Goal: Task Accomplishment & Management: Manage account settings

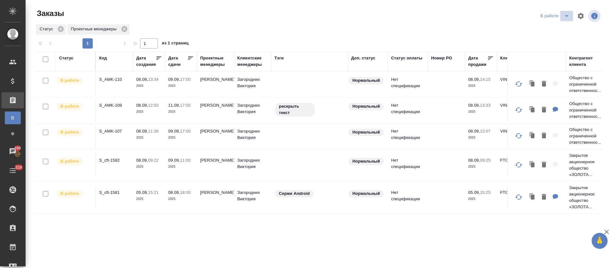
click at [563, 18] on icon "split button" at bounding box center [567, 16] width 8 height 8
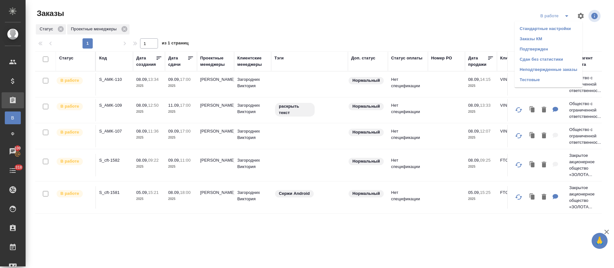
click at [548, 49] on li "Подтвержден" at bounding box center [548, 49] width 68 height 10
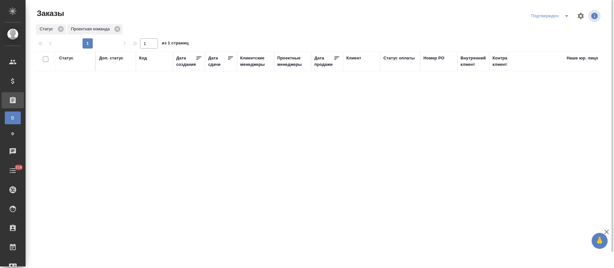
click at [567, 19] on icon "split button" at bounding box center [567, 16] width 8 height 8
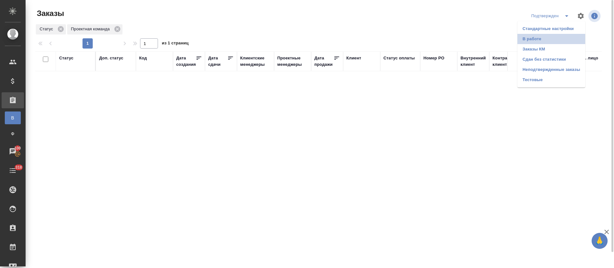
click at [557, 42] on li "В работе" at bounding box center [551, 39] width 68 height 10
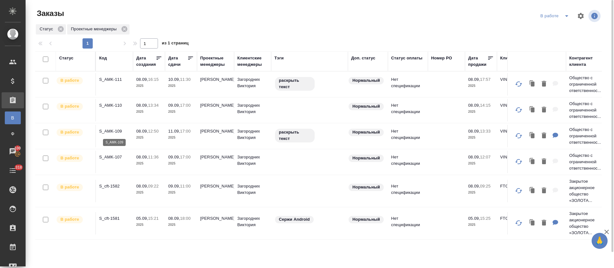
click at [115, 132] on p "S_AMK-109" at bounding box center [114, 131] width 31 height 6
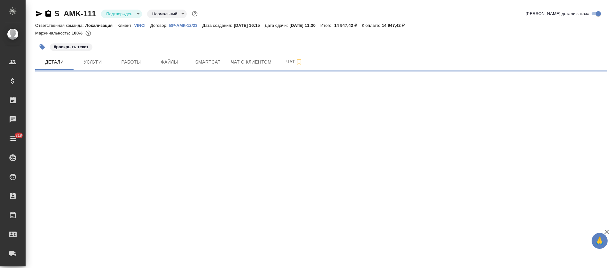
select select "RU"
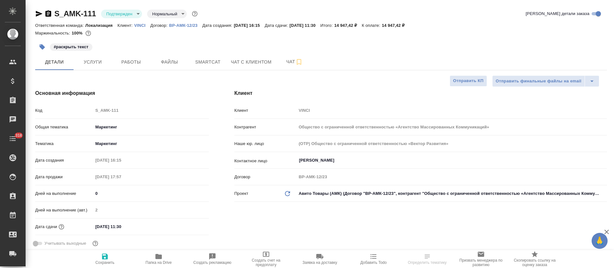
type textarea "x"
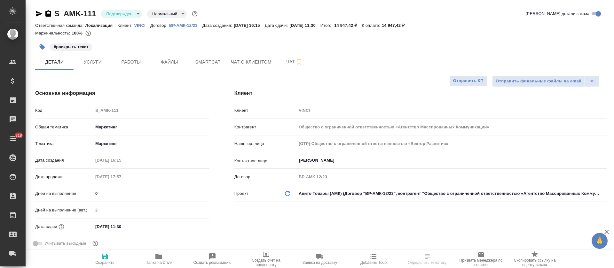
type textarea "x"
click at [89, 58] on span "Услуги" at bounding box center [92, 62] width 31 height 8
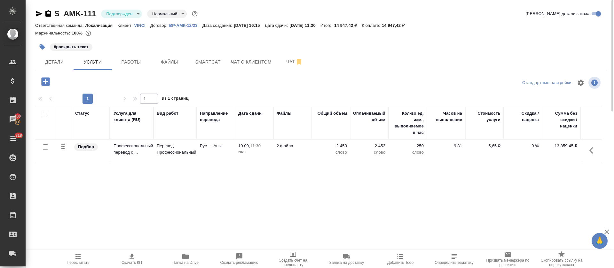
click at [137, 15] on body "🙏 .cls-1 fill:#fff; AWATERA Tretyakova Olga Клиенты Спецификации Заказы 100 Чат…" at bounding box center [307, 134] width 614 height 268
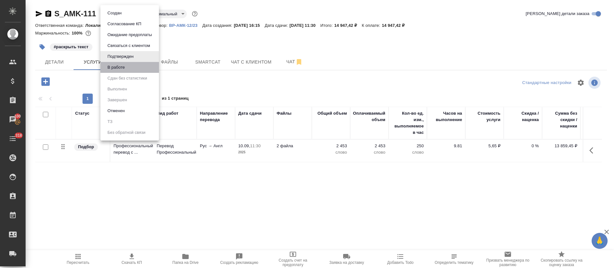
click at [136, 66] on li "В работе" at bounding box center [129, 67] width 58 height 11
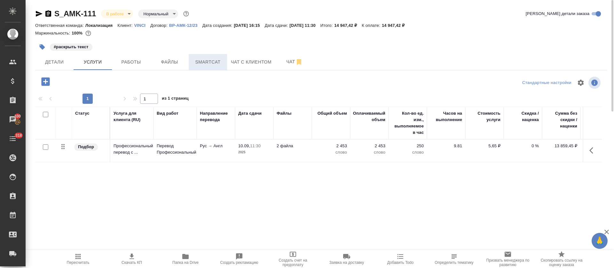
click at [214, 63] on span "Smartcat" at bounding box center [207, 62] width 31 height 8
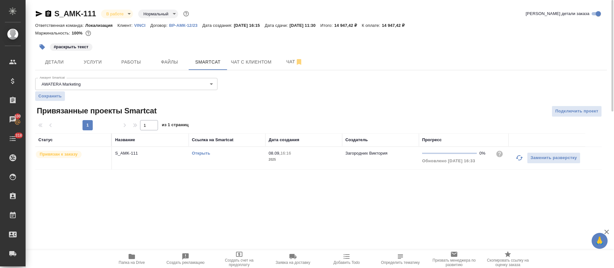
click at [259, 163] on td "Открыть" at bounding box center [227, 158] width 77 height 22
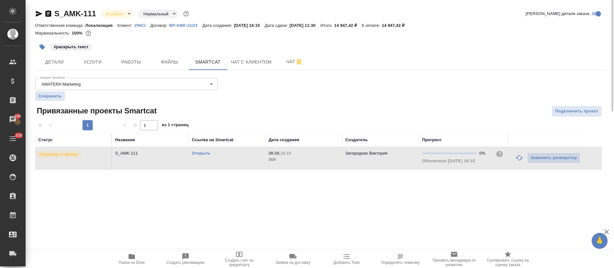
click at [260, 163] on td "Открыть" at bounding box center [227, 158] width 77 height 22
click at [205, 152] on link "Открыть" at bounding box center [201, 153] width 18 height 5
drag, startPoint x: 133, startPoint y: 55, endPoint x: 134, endPoint y: 61, distance: 5.8
click at [133, 55] on button "Работы" at bounding box center [131, 62] width 38 height 16
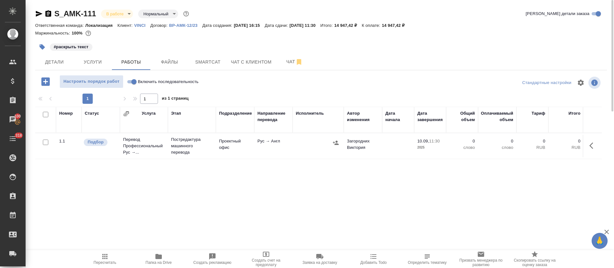
click at [130, 83] on input "Включить последовательность" at bounding box center [133, 82] width 23 height 8
checkbox input "true"
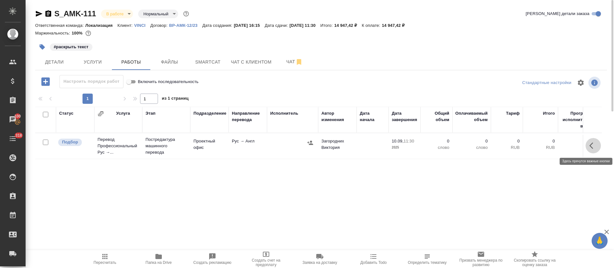
click at [587, 147] on button "button" at bounding box center [592, 145] width 15 height 15
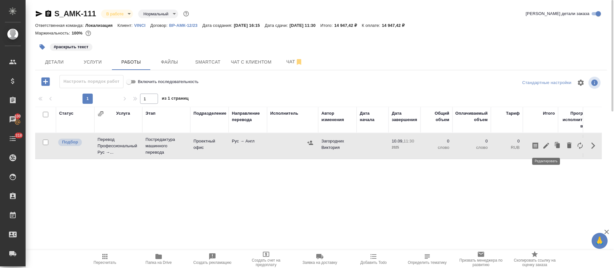
click at [546, 146] on icon "button" at bounding box center [546, 146] width 6 height 6
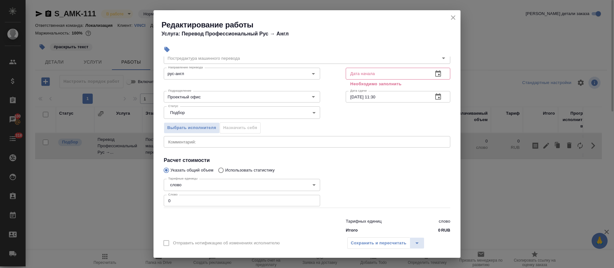
scroll to position [41, 0]
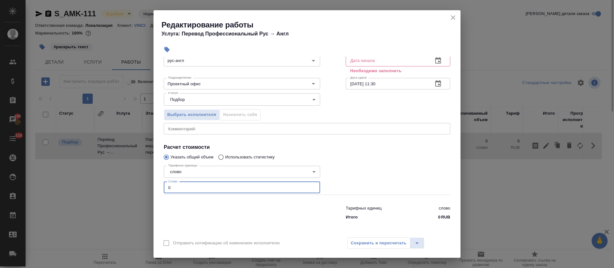
drag, startPoint x: 169, startPoint y: 189, endPoint x: 186, endPoint y: 190, distance: 17.3
click at [186, 190] on input "0" at bounding box center [242, 188] width 156 height 12
paste input "2098"
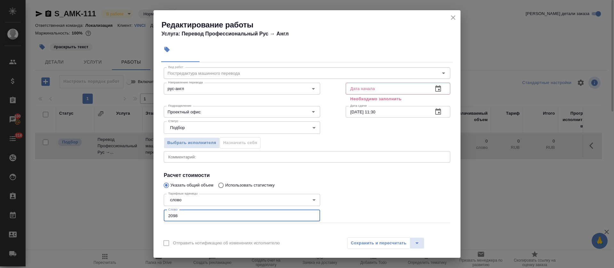
scroll to position [0, 0]
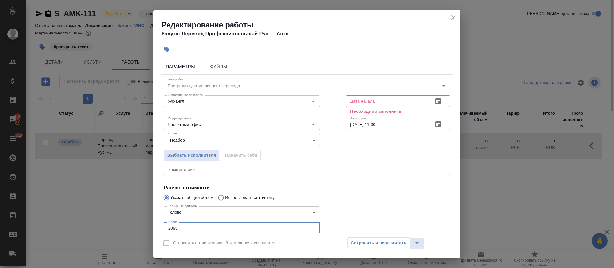
type input "2098"
click at [434, 100] on icon "button" at bounding box center [438, 101] width 8 height 8
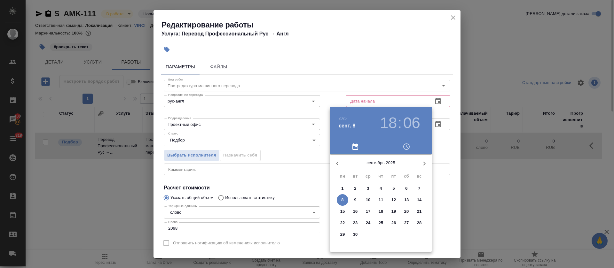
click at [342, 197] on p "8" at bounding box center [342, 200] width 2 height 6
type input "08.09.2025 18:06"
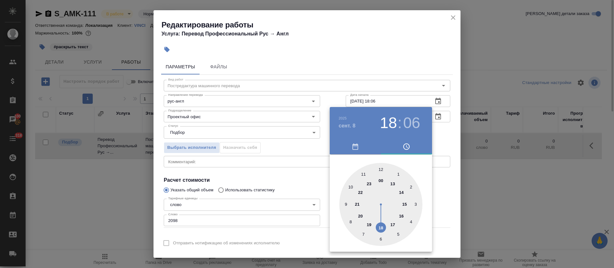
click at [298, 191] on div at bounding box center [307, 134] width 614 height 268
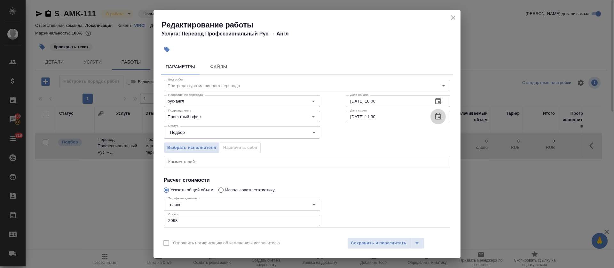
click at [434, 118] on icon "button" at bounding box center [438, 117] width 8 height 8
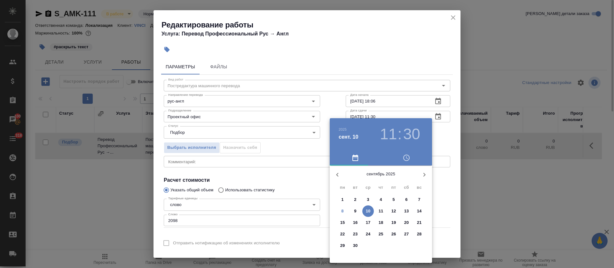
click at [403, 135] on h3 "30" at bounding box center [411, 134] width 17 height 18
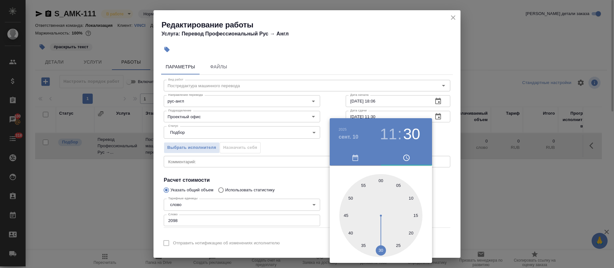
click at [380, 180] on div at bounding box center [380, 215] width 83 height 83
type input "10.09.2025 11:00"
click at [259, 182] on div at bounding box center [307, 134] width 614 height 268
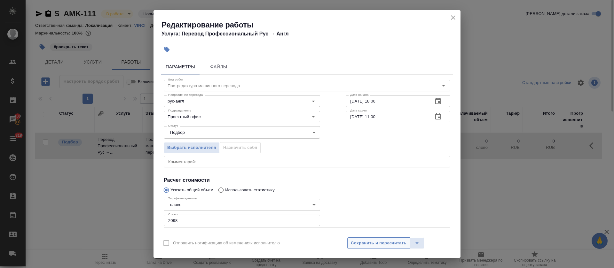
click at [374, 247] on button "Сохранить и пересчитать" at bounding box center [378, 243] width 63 height 12
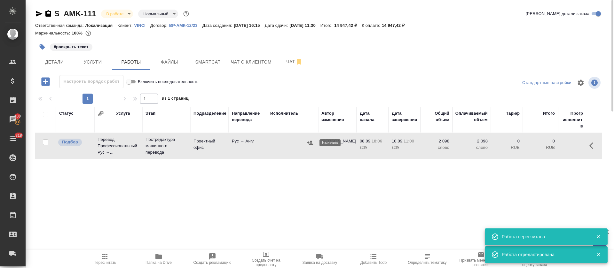
click at [307, 142] on icon "button" at bounding box center [310, 143] width 6 height 6
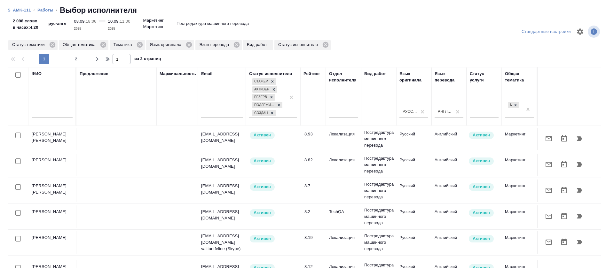
scroll to position [48, 0]
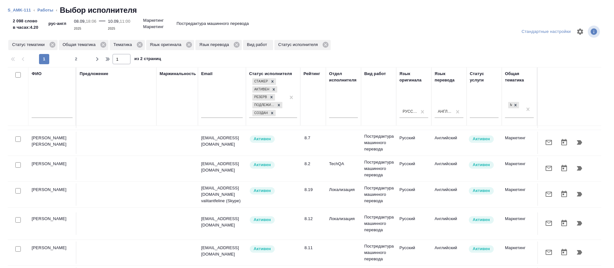
click at [545, 197] on icon "button" at bounding box center [549, 194] width 8 height 8
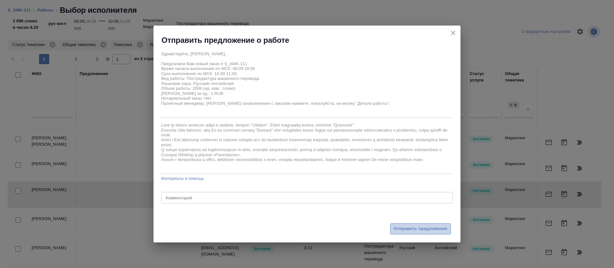
click at [399, 227] on span "Отправить предложение" at bounding box center [420, 228] width 54 height 7
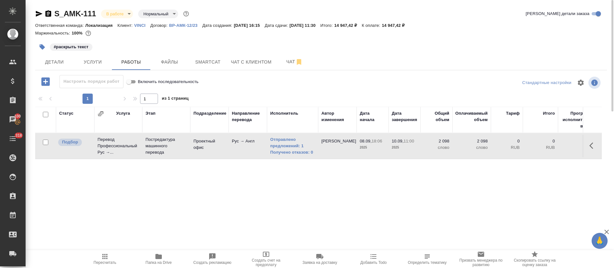
click at [396, 43] on div "#раскрыть текст" at bounding box center [225, 47] width 381 height 14
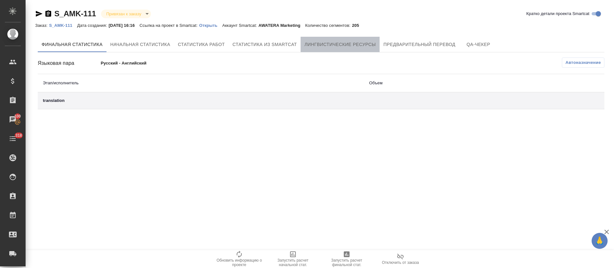
click at [369, 48] on span "Лингвистические ресурсы" at bounding box center [339, 45] width 71 height 8
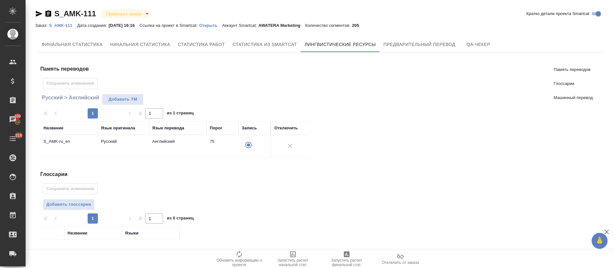
scroll to position [93, 0]
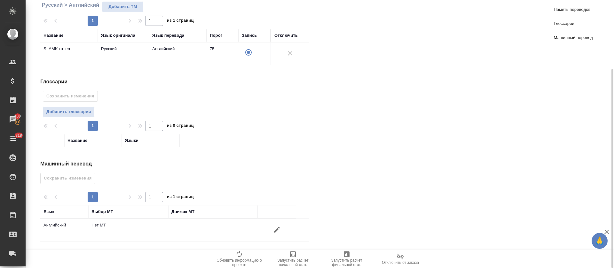
click at [282, 237] on span at bounding box center [276, 229] width 15 height 15
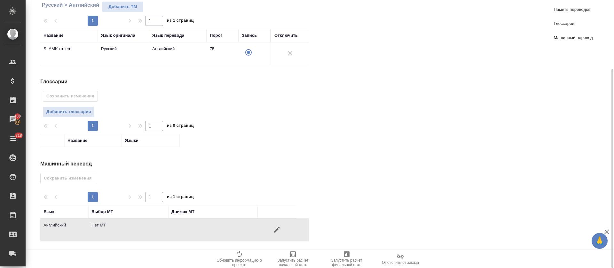
click at [277, 229] on icon "button" at bounding box center [277, 230] width 6 height 6
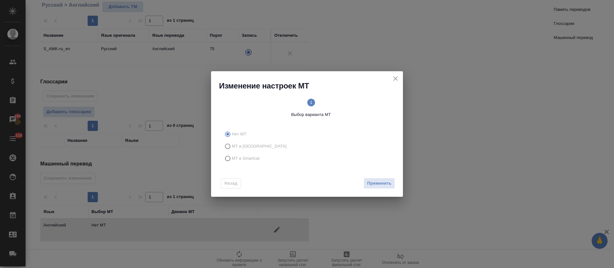
click at [260, 164] on label "МТ в Smartcat" at bounding box center [305, 158] width 168 height 12
click at [232, 164] on input "МТ в Smartcat" at bounding box center [226, 158] width 10 height 12
radio input "true"
click at [369, 181] on div "Назад Вперед" at bounding box center [307, 182] width 192 height 30
click at [381, 182] on span "Вперед" at bounding box center [383, 183] width 16 height 7
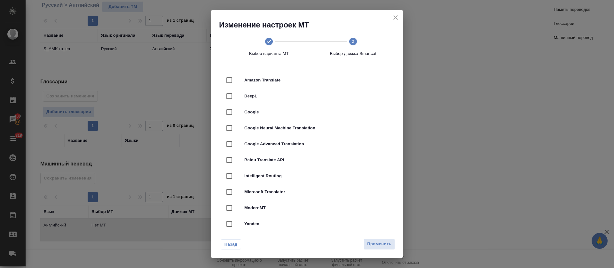
click at [287, 99] on span "DeepL" at bounding box center [315, 96] width 143 height 6
checkbox input "true"
click at [381, 241] on span "Применить" at bounding box center [379, 244] width 24 height 7
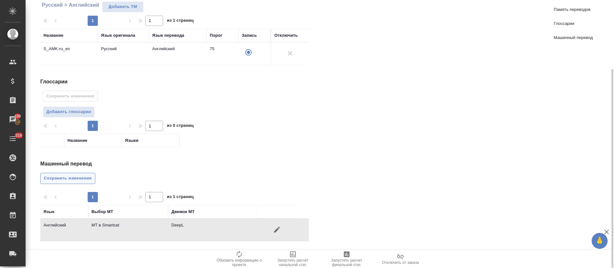
click at [88, 182] on button "Сохранить изменения" at bounding box center [67, 178] width 55 height 11
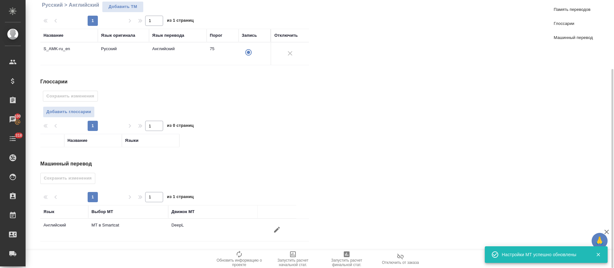
scroll to position [0, 0]
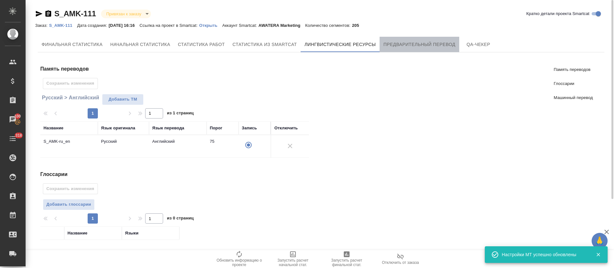
click at [408, 48] on button "Предварительный перевод" at bounding box center [419, 44] width 80 height 15
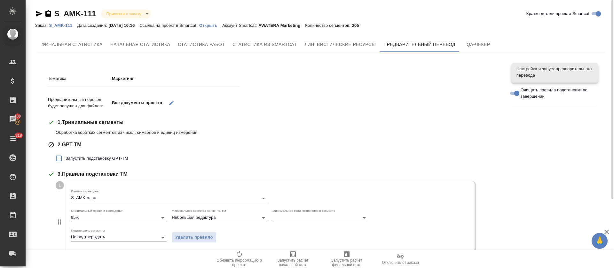
scroll to position [167, 0]
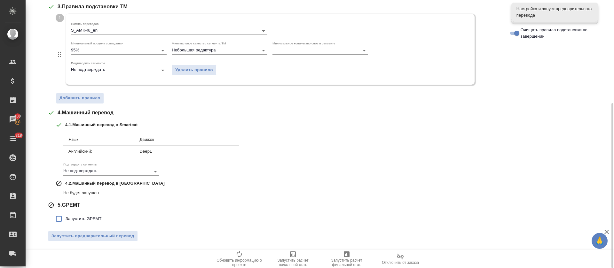
click at [81, 216] on span "Запустить GPEMT" at bounding box center [84, 219] width 36 height 6
click at [66, 215] on input "Запустить GPEMT" at bounding box center [58, 218] width 13 height 13
checkbox input "true"
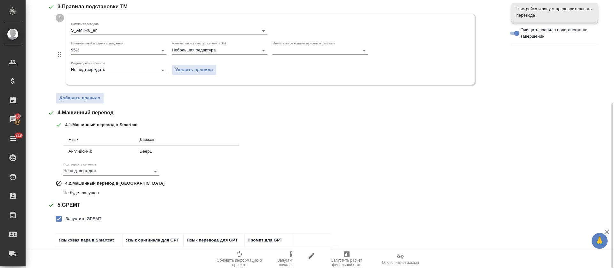
scroll to position [212, 0]
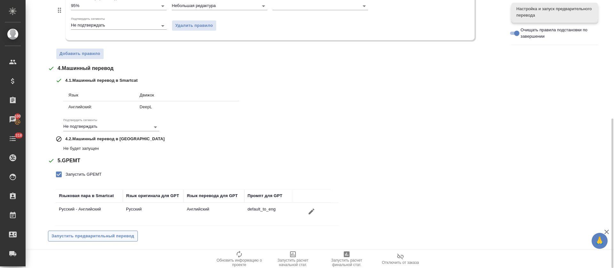
click at [80, 234] on span "Запустить предварительный перевод" at bounding box center [92, 236] width 83 height 7
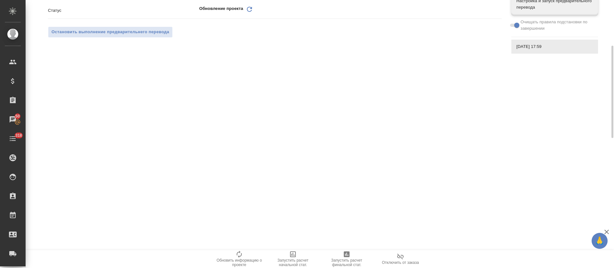
scroll to position [0, 0]
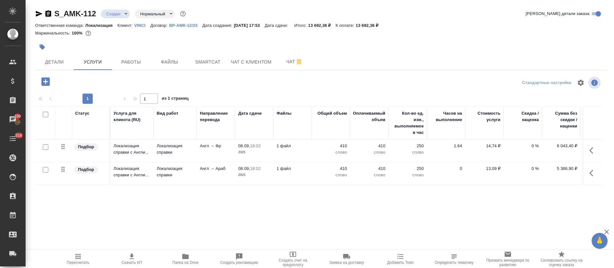
click at [183, 259] on icon "button" at bounding box center [185, 256] width 6 height 5
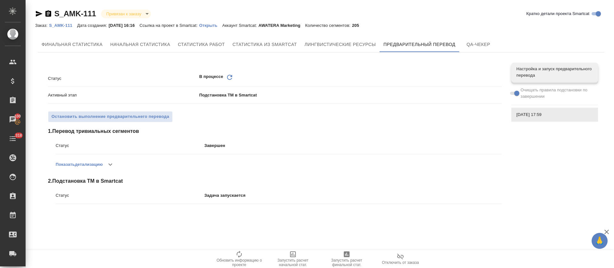
click at [228, 75] on icon at bounding box center [229, 77] width 5 height 5
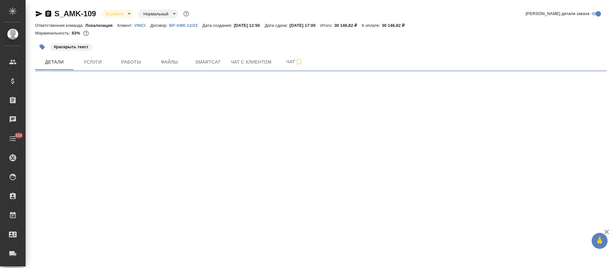
select select "RU"
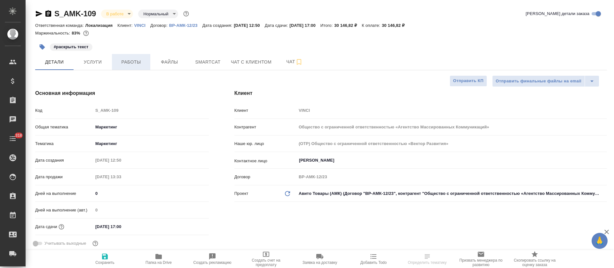
type textarea "x"
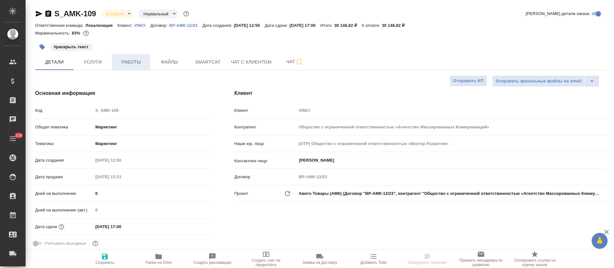
type textarea "x"
click at [124, 64] on span "Работы" at bounding box center [131, 62] width 31 height 8
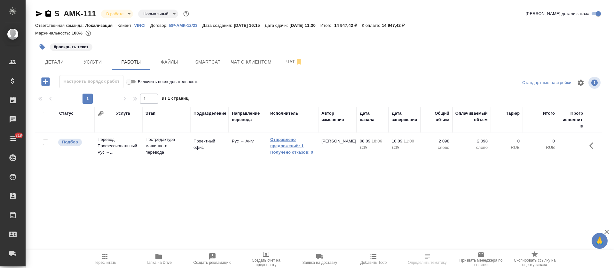
click at [294, 138] on link "Отправлено предложений: 1" at bounding box center [292, 142] width 45 height 13
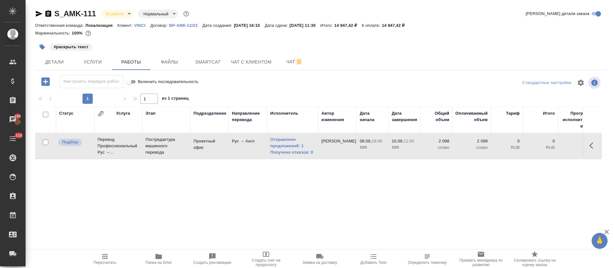
click at [360, 190] on div "Статус Услуга Этап Подразделение Направление перевода Исполнитель Автор изменен…" at bounding box center [318, 179] width 566 height 144
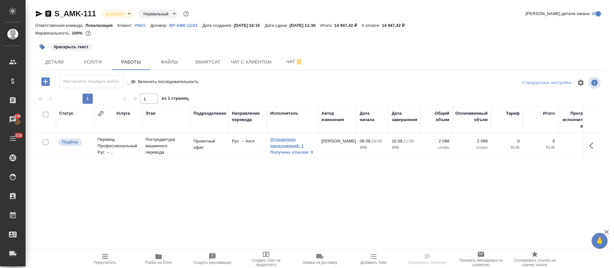
click at [296, 143] on link "Отправлено предложений: 1" at bounding box center [292, 142] width 45 height 13
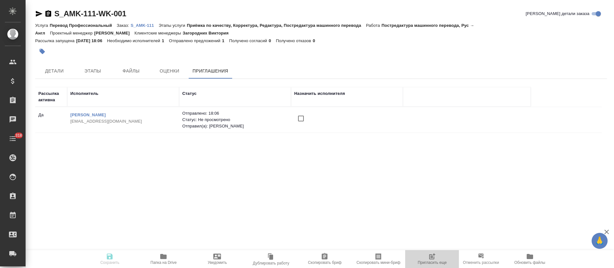
click at [437, 258] on span "Пригласить еще" at bounding box center [432, 259] width 46 height 12
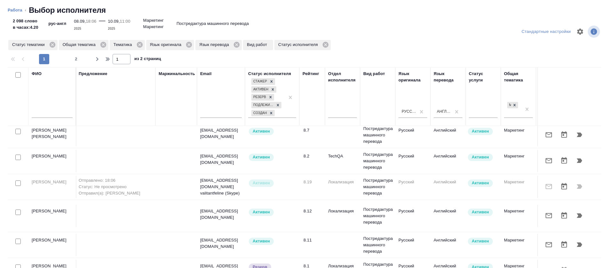
scroll to position [56, 1]
click at [545, 215] on icon "button" at bounding box center [548, 215] width 6 height 5
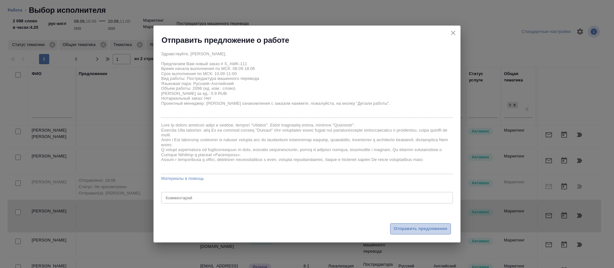
click at [403, 227] on span "Отправить предложение" at bounding box center [420, 228] width 54 height 7
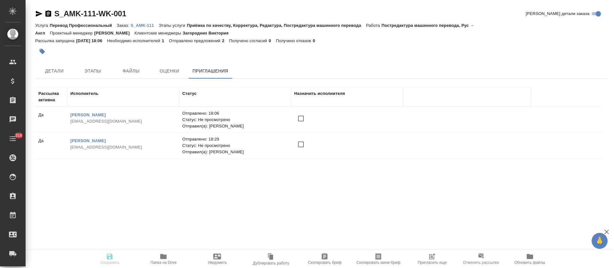
click at [302, 176] on div "Рассылка активна Исполнитель Статус Назначить исполнителя Да Гонская Евгения Ва…" at bounding box center [318, 175] width 566 height 176
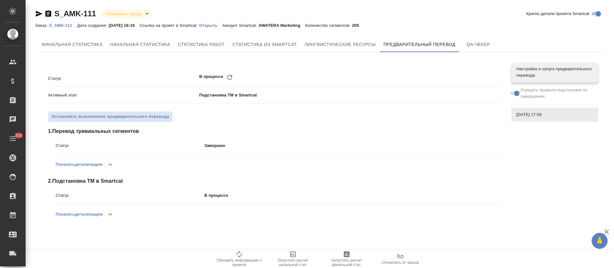
click at [230, 78] on icon "Обновить" at bounding box center [230, 78] width 8 height 8
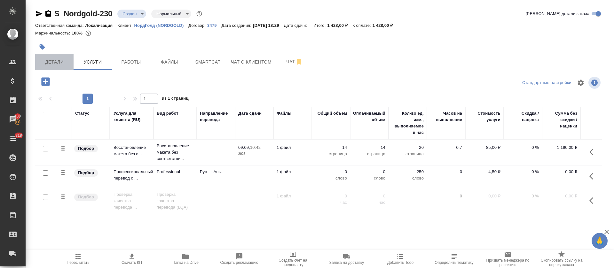
click at [53, 61] on span "Детали" at bounding box center [54, 62] width 31 height 8
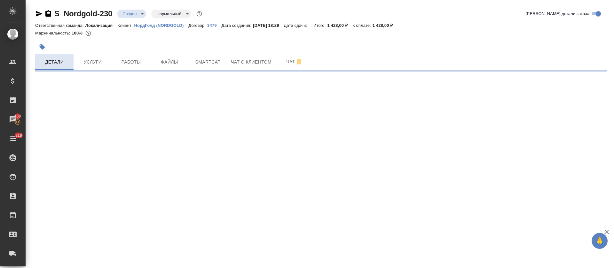
select select "RU"
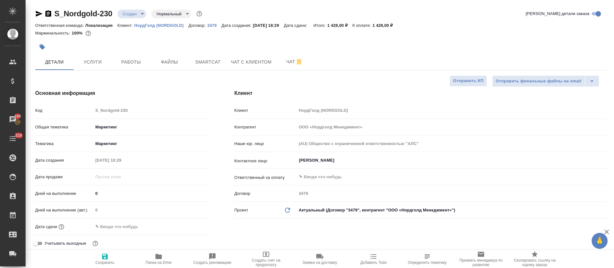
type textarea "x"
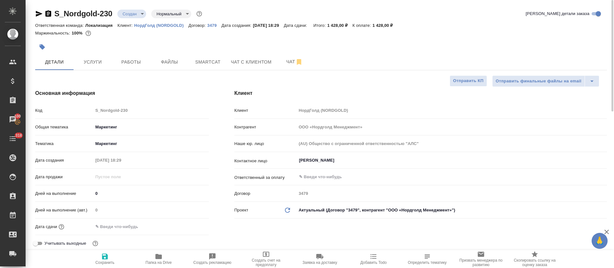
type textarea "x"
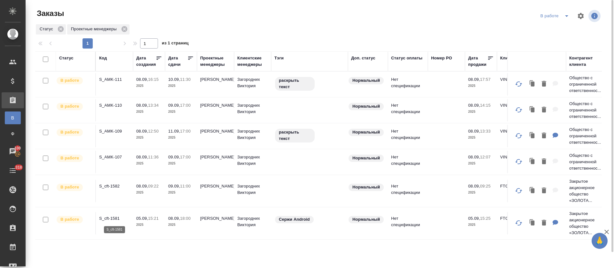
click at [105, 220] on p "S_cft-1581" at bounding box center [114, 218] width 31 height 6
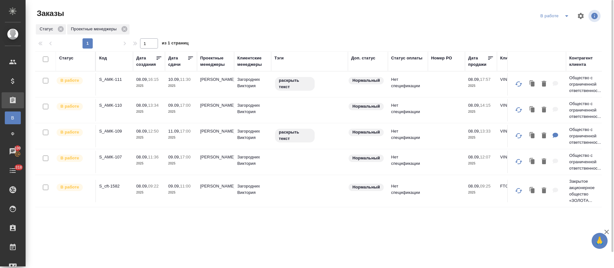
click at [250, 38] on div "1 1 из 1 страниц" at bounding box center [320, 43] width 571 height 10
click at [357, 229] on div "Статус Код Дата создания Дата сдачи Проектные менеджеры Клиентские менеджеры Тэ…" at bounding box center [318, 166] width 566 height 230
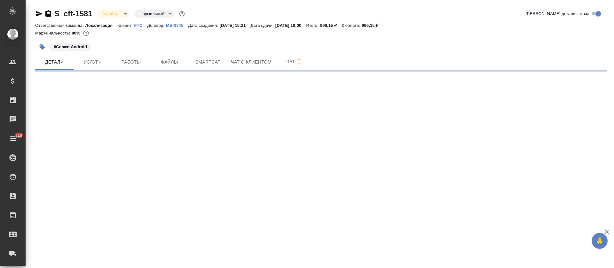
select select "RU"
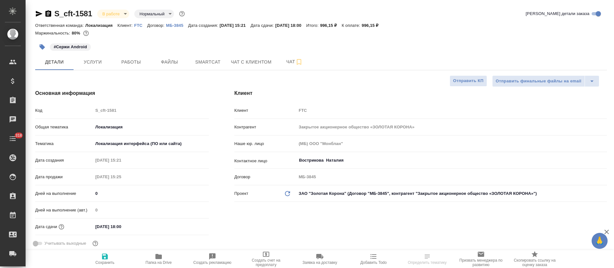
type textarea "x"
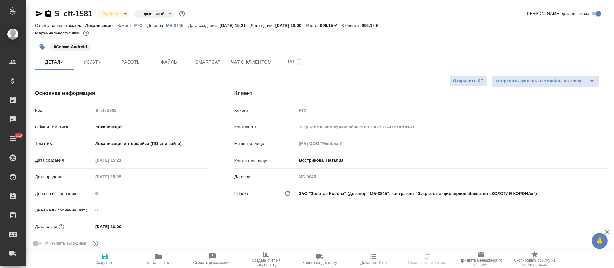
type textarea "x"
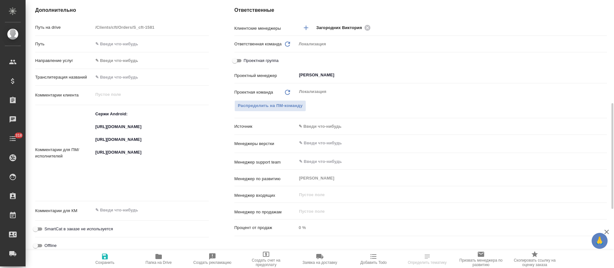
scroll to position [260, 0]
type textarea "x"
click at [115, 132] on textarea "Сержи Android: https://smartcat.com/projects/83fbdc97-7f3c-4db6-867b-8ebb96f778…" at bounding box center [151, 153] width 116 height 88
click at [115, 132] on textarea "Сержи Android: https://smartcat.com/projects/83fbdc97-7f3c-4db6-867b-8ebb96f778…" at bounding box center [150, 153] width 115 height 88
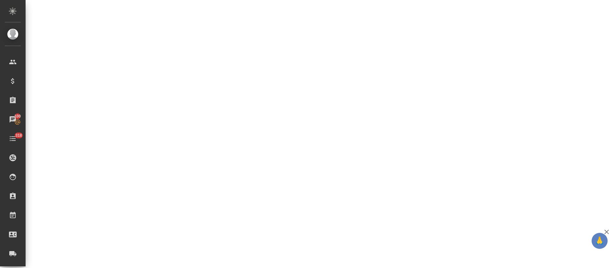
select select "RU"
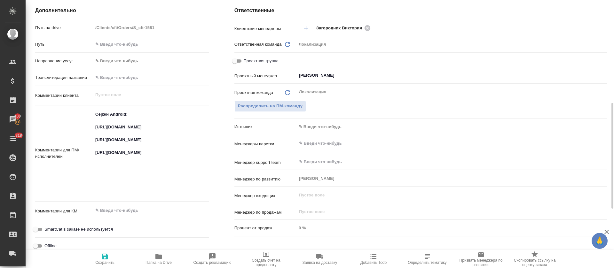
type textarea "x"
click at [119, 155] on textarea "Сержи Android: https://smartcat.com/projects/83fbdc97-7f3c-4db6-867b-8ebb96f778…" at bounding box center [151, 153] width 116 height 88
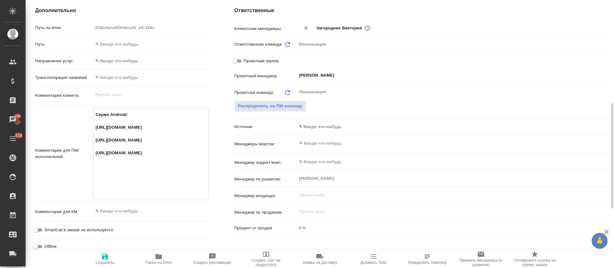
click at [119, 155] on textarea "Сержи Android: https://smartcat.com/projects/83fbdc97-7f3c-4db6-867b-8ebb96f778…" at bounding box center [150, 153] width 115 height 88
type textarea "x"
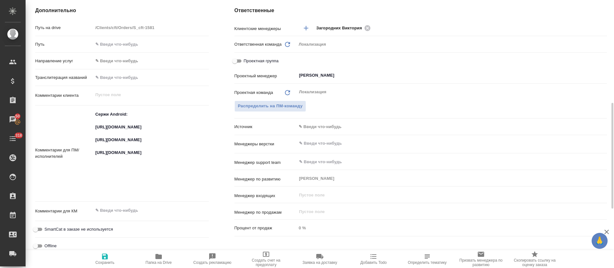
type textarea "x"
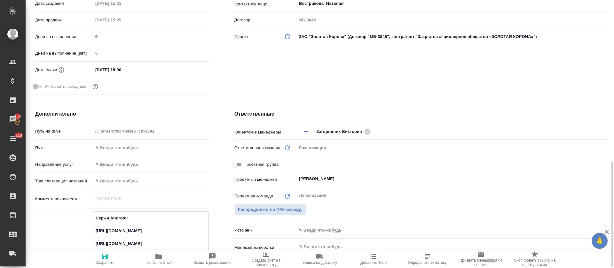
scroll to position [0, 0]
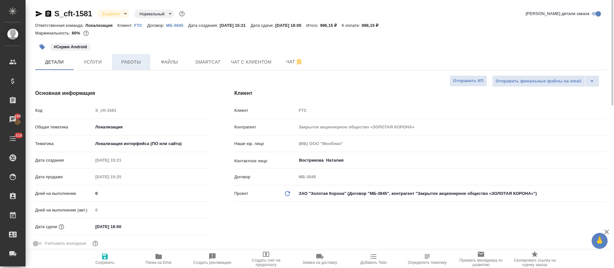
type textarea "x"
click at [136, 66] on button "Работы" at bounding box center [131, 62] width 38 height 16
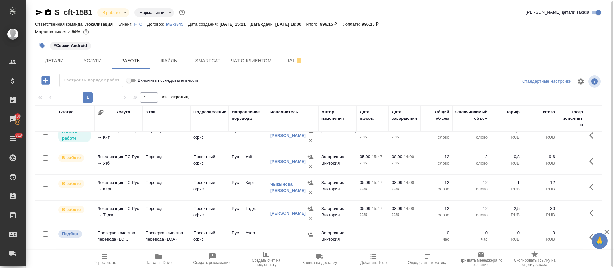
scroll to position [171, 0]
click at [589, 234] on icon "button" at bounding box center [593, 238] width 8 height 8
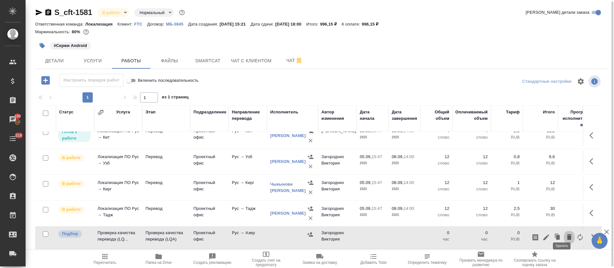
click at [567, 234] on icon "button" at bounding box center [569, 237] width 4 height 6
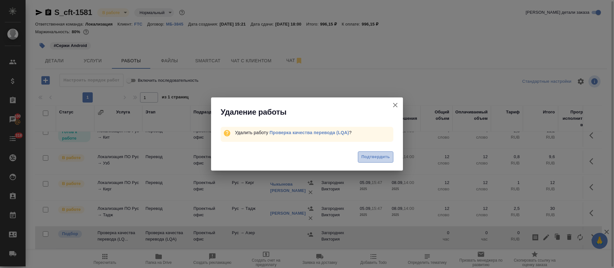
click at [389, 158] on span "Подтвердить" at bounding box center [375, 156] width 28 height 7
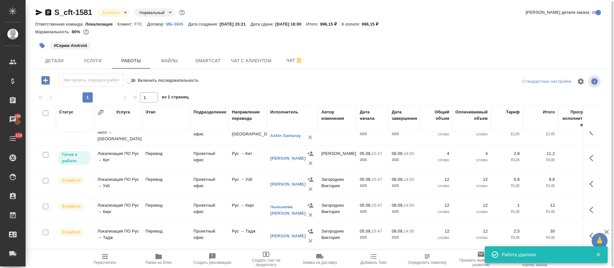
scroll to position [149, 0]
click at [46, 112] on input "checkbox" at bounding box center [45, 113] width 5 height 5
checkbox input "true"
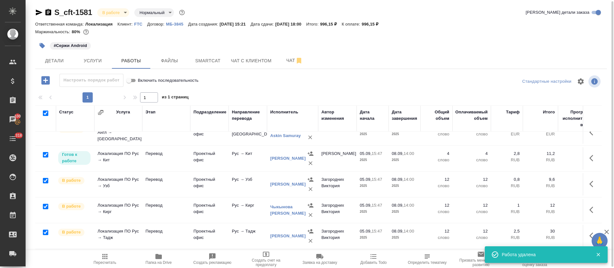
checkbox input "true"
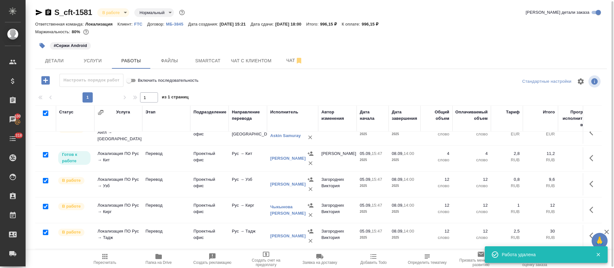
checkbox input "true"
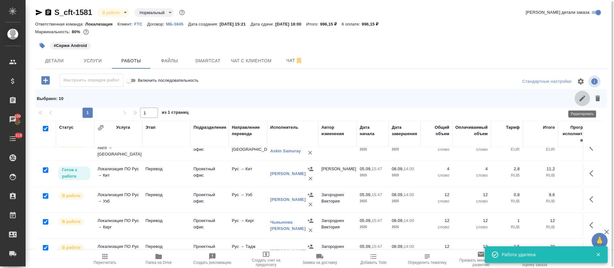
click at [578, 104] on button "button" at bounding box center [581, 98] width 15 height 15
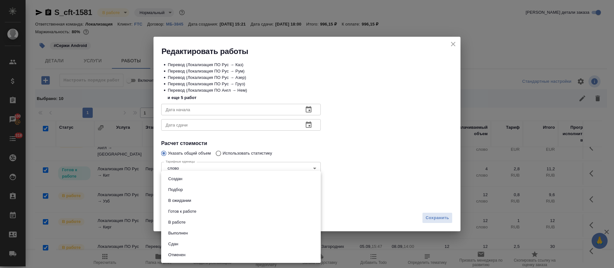
click at [203, 198] on body "🙏 .cls-1 fill:#fff; AWATERA Tretyakova Olga Клиенты Спецификации Заказы 100 Чат…" at bounding box center [307, 134] width 614 height 268
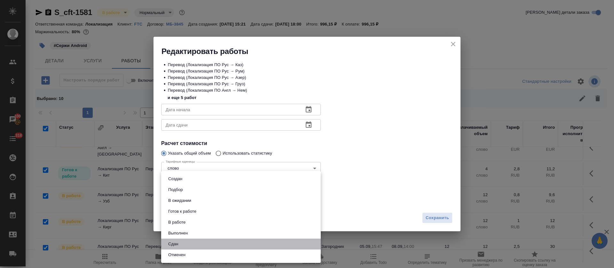
click at [207, 245] on li "Сдан" at bounding box center [240, 244] width 159 height 11
type input "closed"
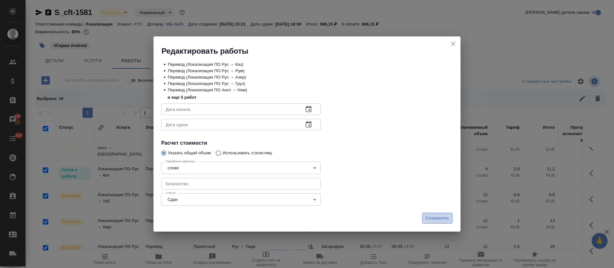
click at [440, 216] on span "Сохранить" at bounding box center [436, 218] width 23 height 7
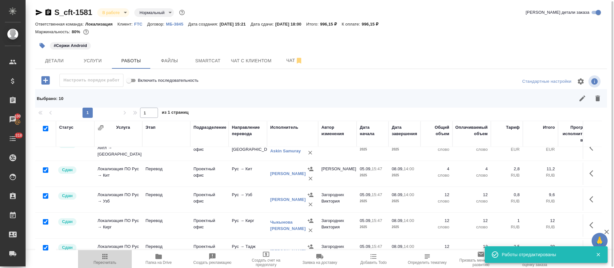
click at [99, 257] on span "Пересчитать" at bounding box center [105, 259] width 46 height 12
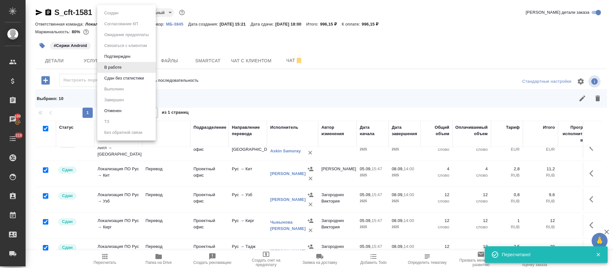
click at [122, 11] on body "🙏 .cls-1 fill:#fff; AWATERA Tretyakova Olga Клиенты Спецификации Заказы 100 Чат…" at bounding box center [307, 134] width 614 height 268
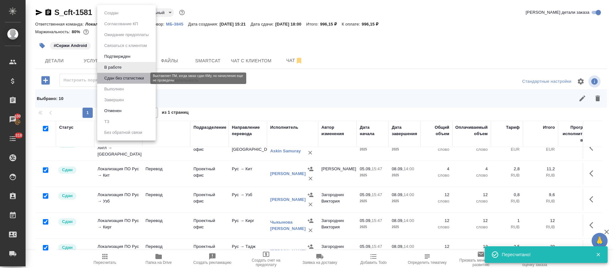
click at [134, 79] on button "Сдан без статистики" at bounding box center [123, 78] width 43 height 7
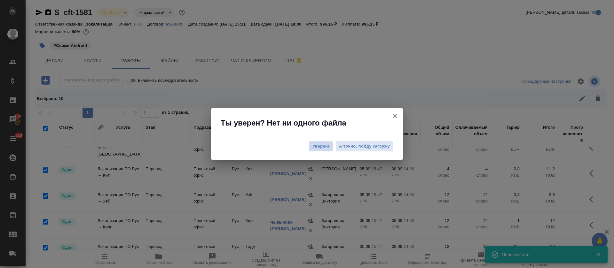
click at [325, 146] on span "Уверен!" at bounding box center [320, 146] width 17 height 6
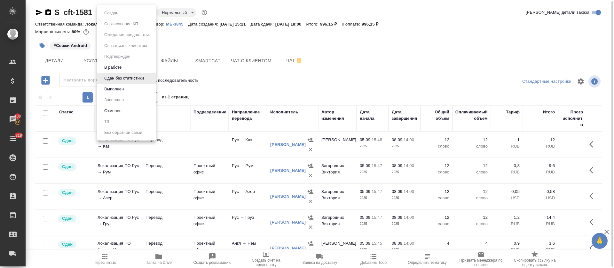
click at [133, 14] on body "🙏 .cls-1 fill:#fff; AWATERA Tretyakova Olga Клиенты Спецификации Заказы 100 Чат…" at bounding box center [307, 134] width 614 height 268
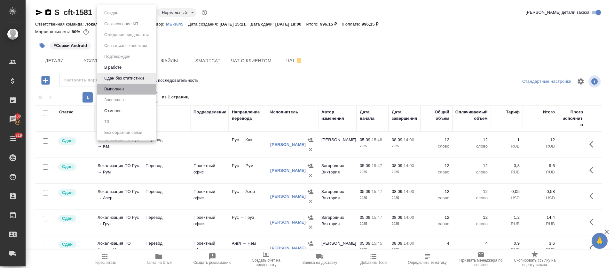
click at [128, 94] on li "Выполнен" at bounding box center [126, 89] width 58 height 11
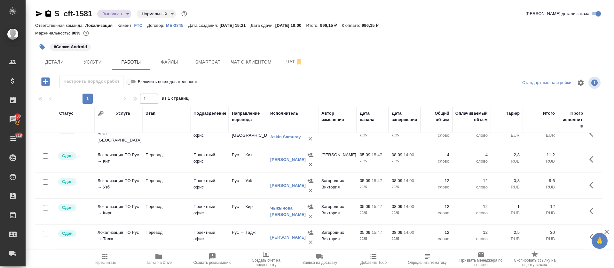
scroll to position [0, 0]
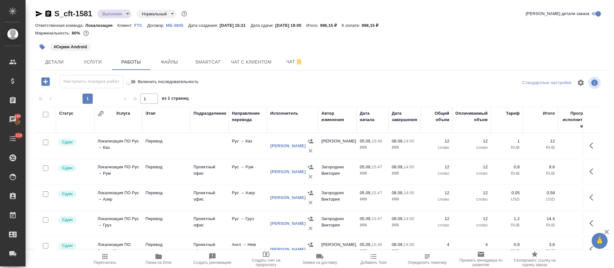
click at [37, 14] on icon "button" at bounding box center [39, 14] width 7 height 6
